Goal: Find specific page/section: Locate item on page

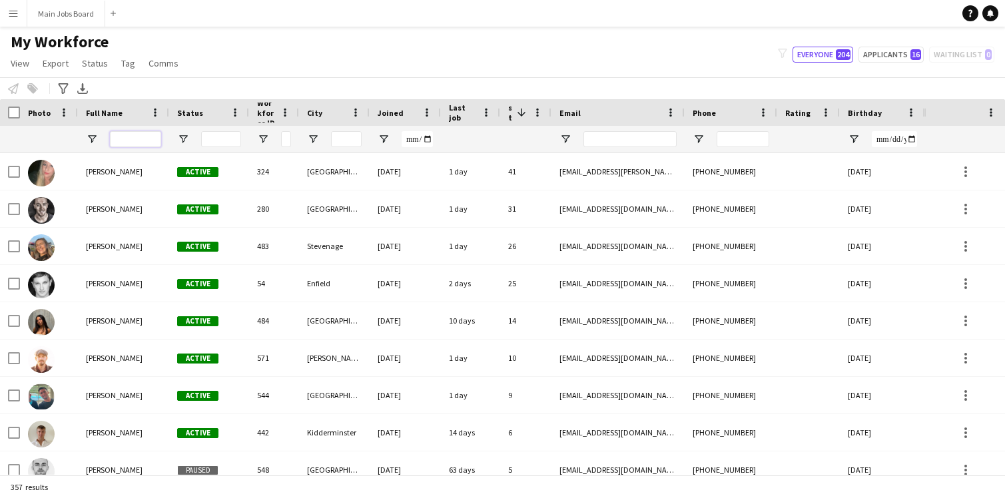
click at [142, 140] on input "Full Name Filter Input" at bounding box center [135, 139] width 51 height 16
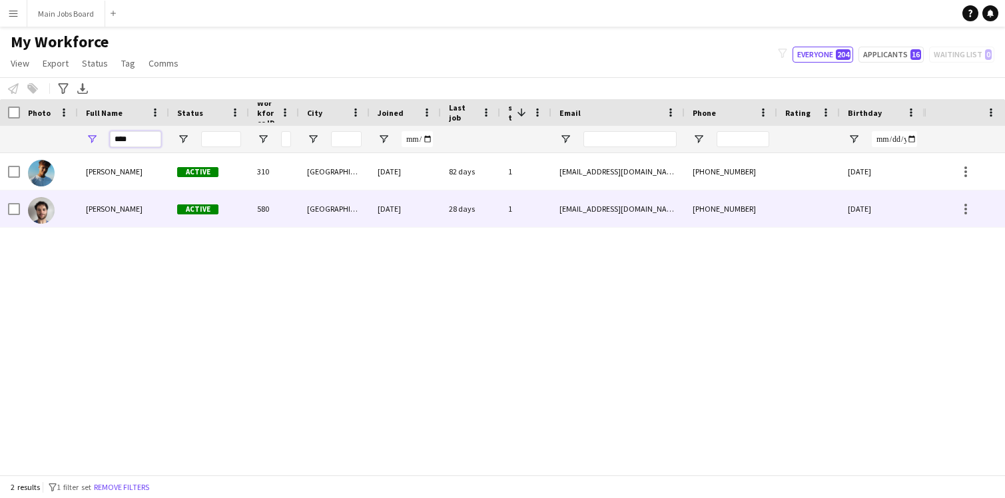
type input "****"
click at [133, 211] on div "[PERSON_NAME]" at bounding box center [123, 209] width 91 height 37
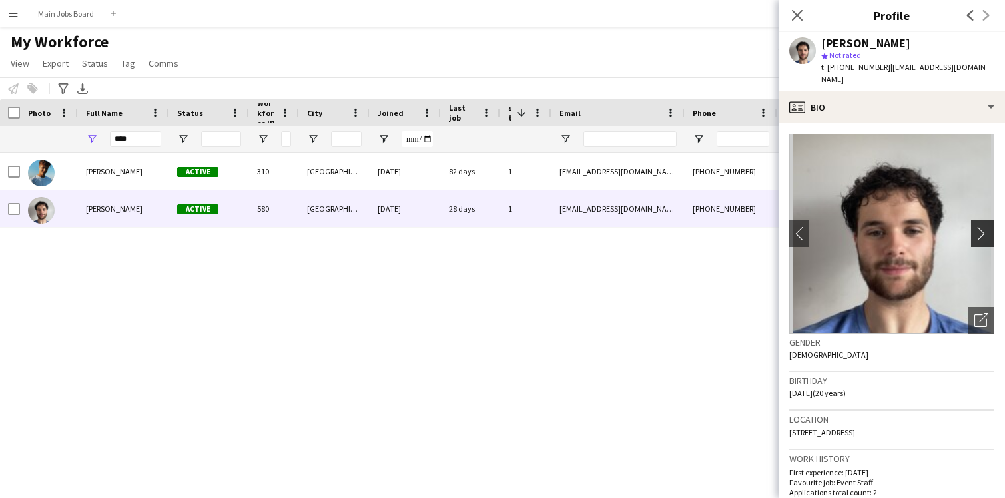
click at [985, 227] on app-icon "chevron-right" at bounding box center [985, 234] width 21 height 14
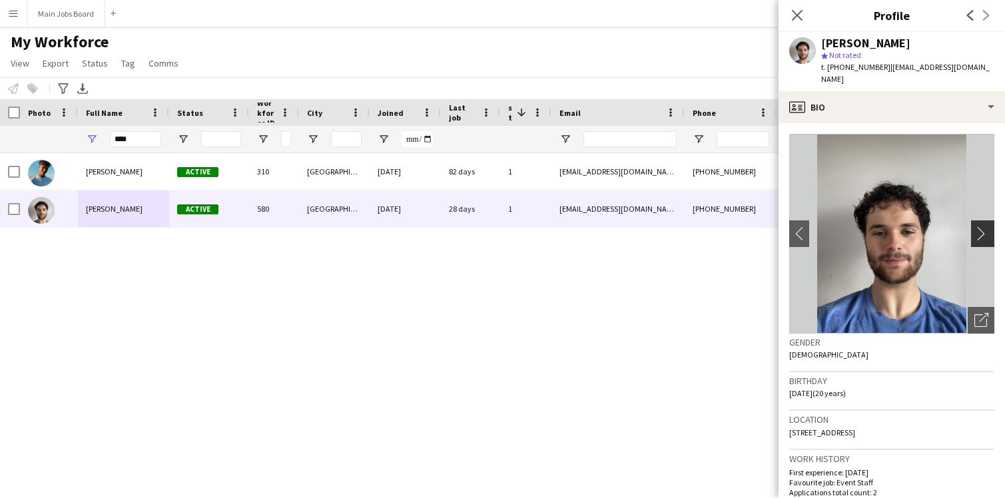
click at [983, 227] on app-icon "chevron-right" at bounding box center [985, 234] width 21 height 14
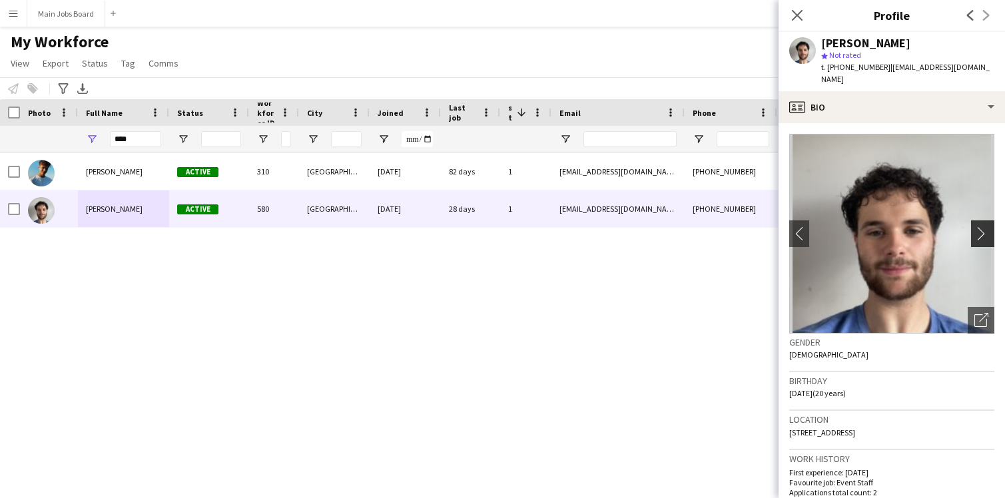
click at [983, 227] on app-icon "chevron-right" at bounding box center [985, 234] width 21 height 14
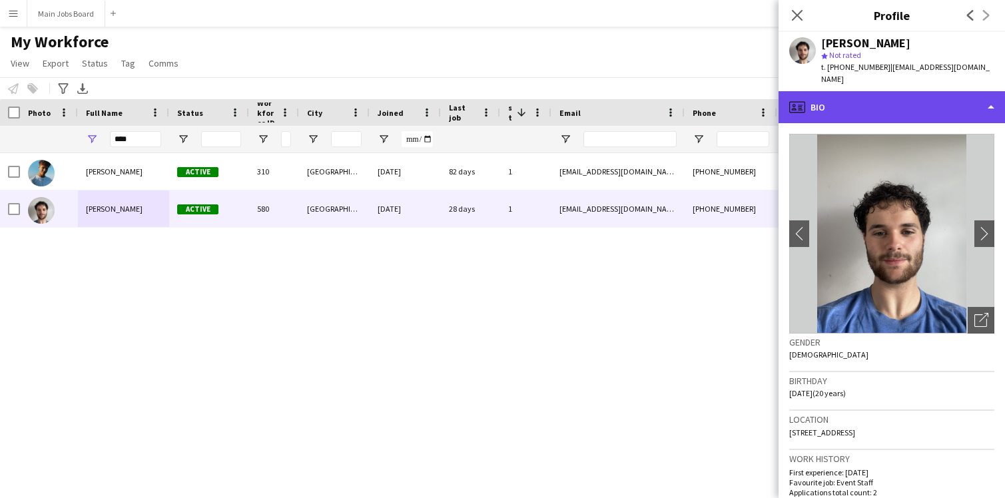
click at [992, 95] on div "profile Bio" at bounding box center [892, 107] width 227 height 32
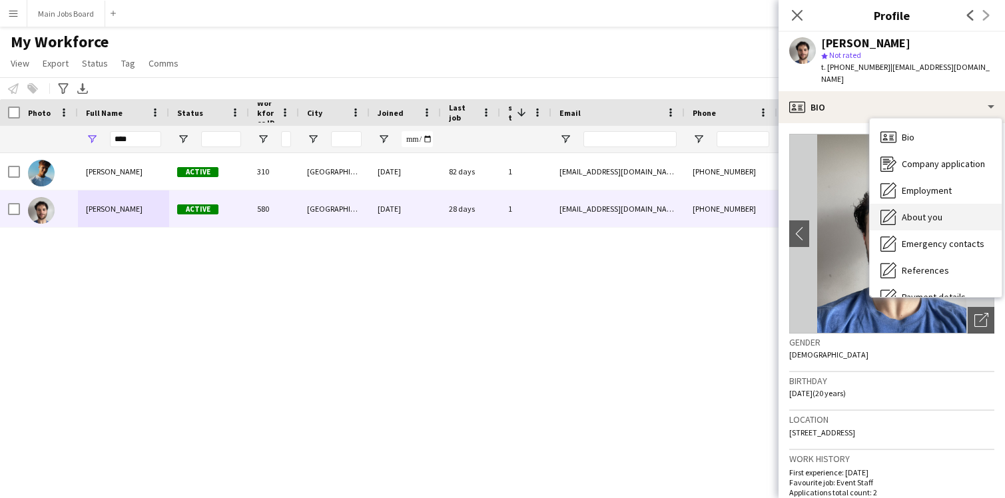
click at [931, 211] on span "About you" at bounding box center [922, 217] width 41 height 12
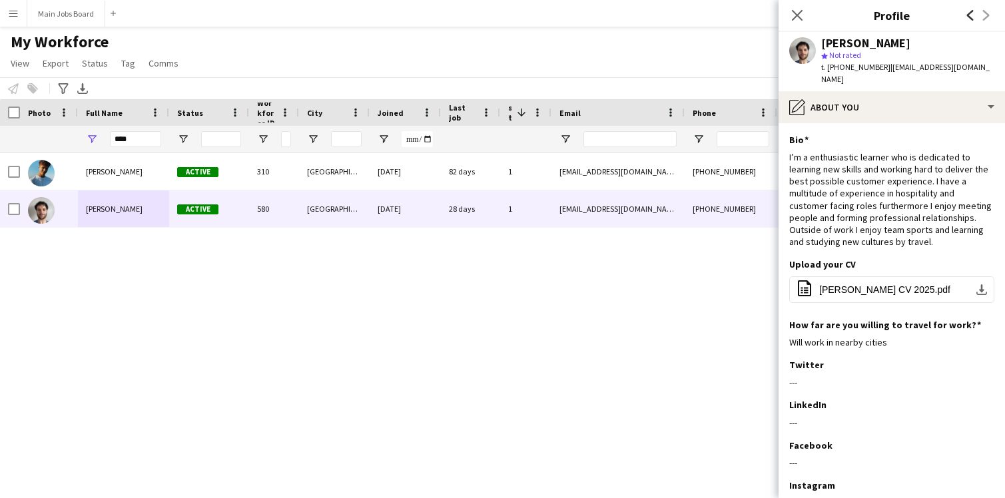
click at [969, 14] on icon at bounding box center [970, 15] width 7 height 11
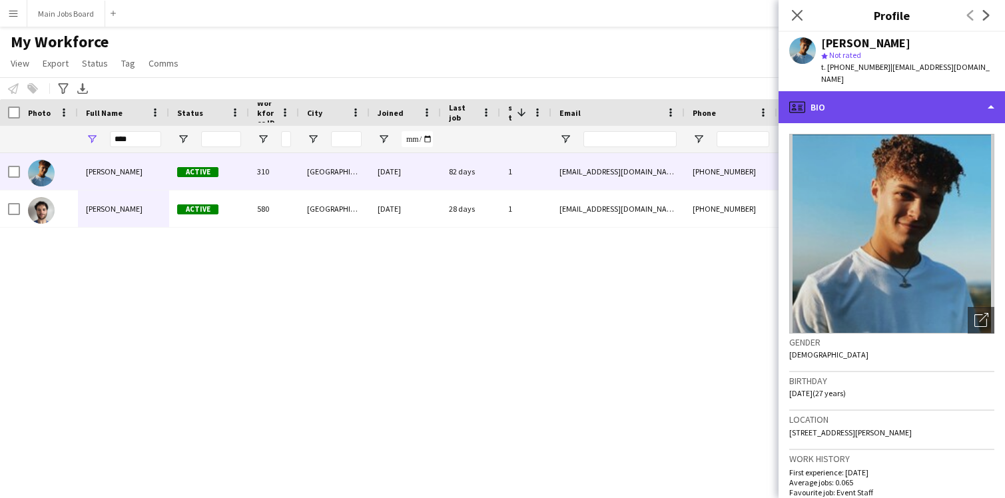
click at [927, 98] on div "profile Bio" at bounding box center [892, 107] width 227 height 32
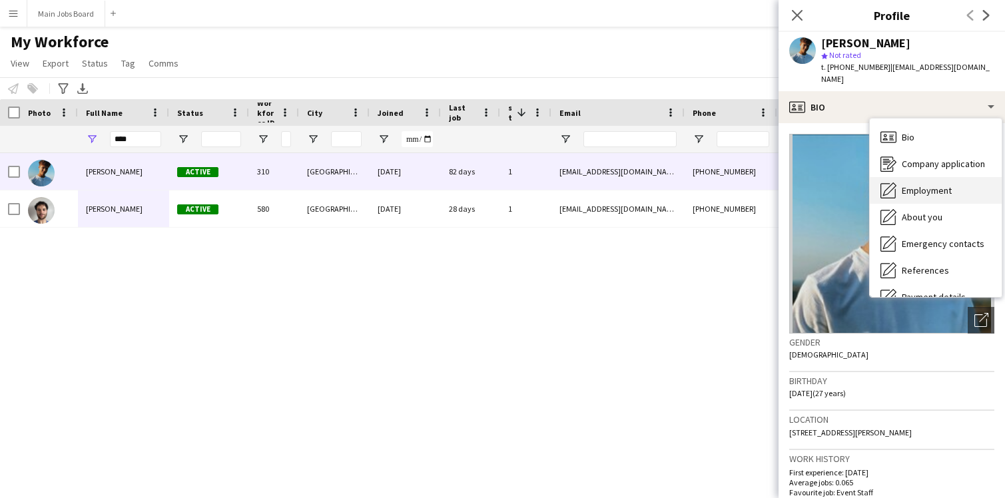
click at [935, 185] on span "Employment" at bounding box center [927, 191] width 50 height 12
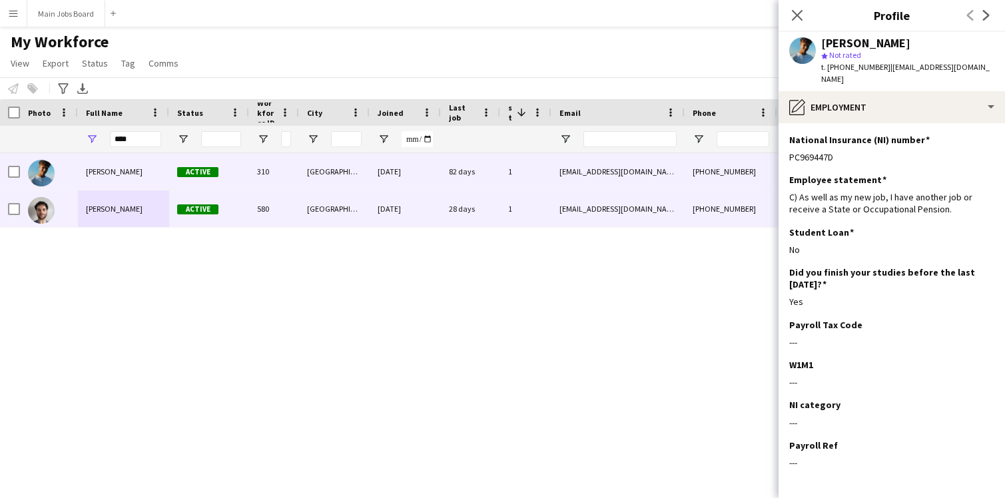
click at [128, 213] on div "[PERSON_NAME]" at bounding box center [123, 209] width 91 height 37
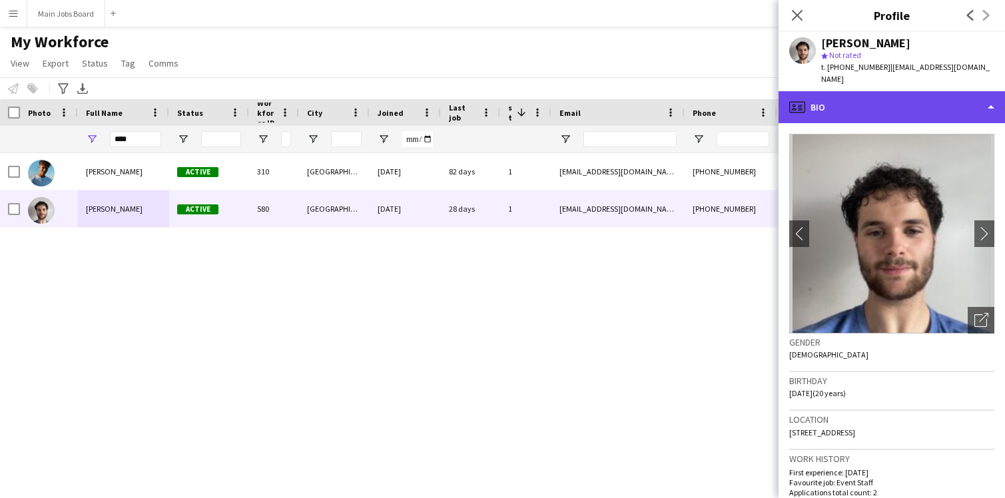
click at [915, 94] on div "profile Bio" at bounding box center [892, 107] width 227 height 32
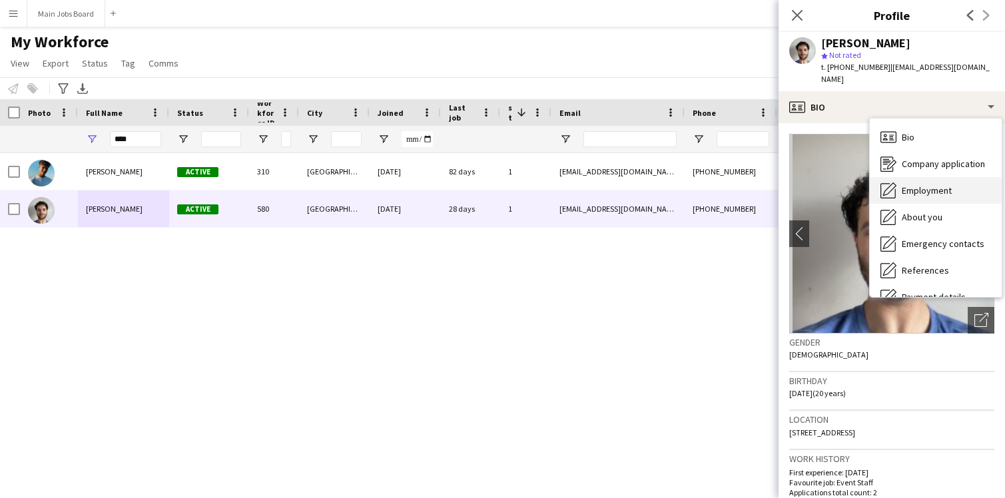
click at [931, 185] on span "Employment" at bounding box center [927, 191] width 50 height 12
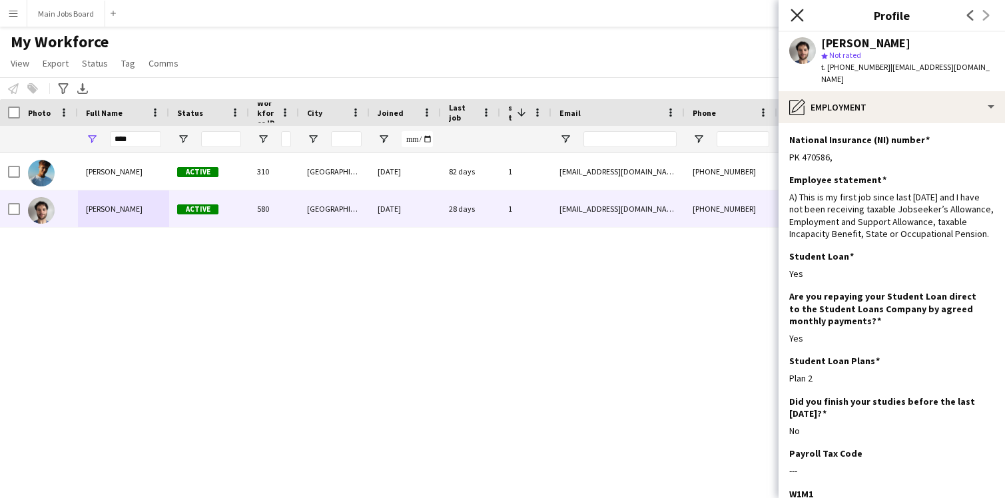
click at [797, 17] on icon "Close pop-in" at bounding box center [797, 15] width 13 height 13
